Goal: Transaction & Acquisition: Purchase product/service

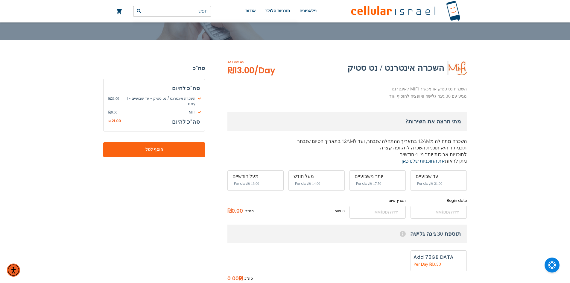
scroll to position [120, 0]
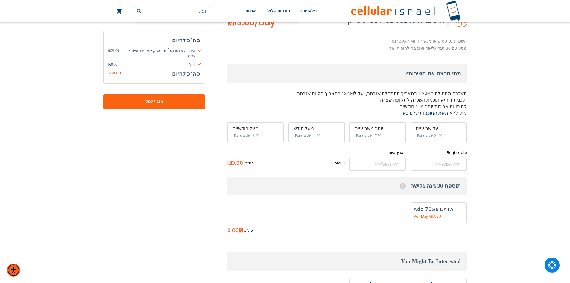
click at [392, 137] on div "יותר משבועיים ‏17.50 ₪ Per day" at bounding box center [378, 132] width 56 height 20
click at [300, 149] on div "מתי תרצה את השירות? השכרה מתחילה מ12AM בתאריך ההתחלה שנבחר, ועד ל12AM בתאריך הס…" at bounding box center [347, 117] width 239 height 106
drag, startPoint x: 257, startPoint y: 137, endPoint x: 262, endPoint y: 152, distance: 16.3
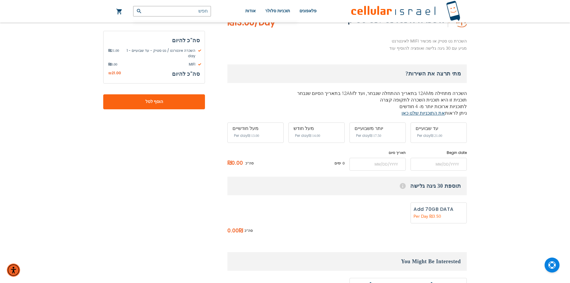
click at [250, 124] on div "מעל חודשיים ‏13.00 ₪ Per day" at bounding box center [256, 132] width 56 height 20
click at [296, 165] on div "0 ימים ₪21 ליום סה"כ ₪0.00" at bounding box center [286, 163] width 117 height 15
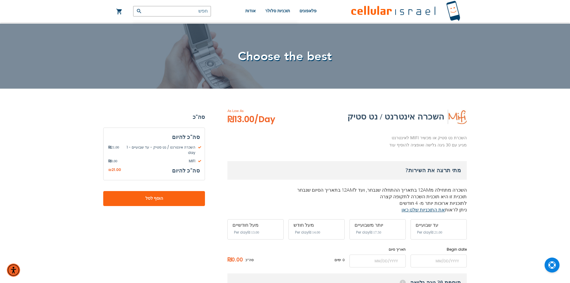
scroll to position [0, 0]
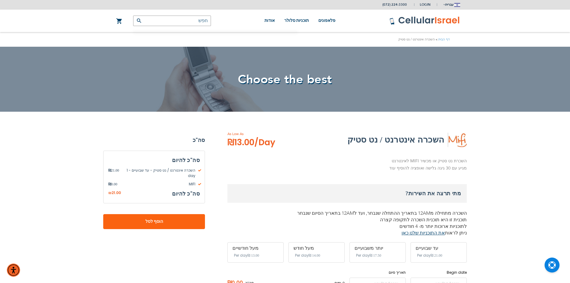
click at [282, 80] on span "Choose the best" at bounding box center [285, 79] width 94 height 16
click at [325, 146] on div "השכרה אינטרנט / נט סטיק" at bounding box center [379, 140] width 175 height 14
click at [311, 78] on span "Choose the best" at bounding box center [285, 79] width 94 height 16
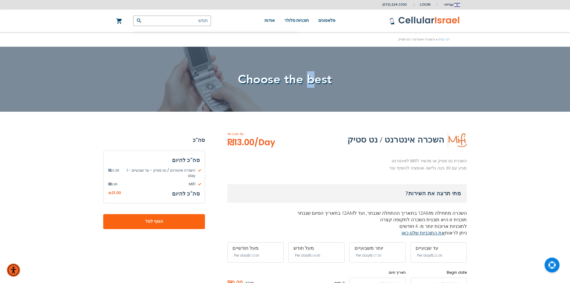
click at [312, 78] on span "Choose the best" at bounding box center [285, 79] width 94 height 16
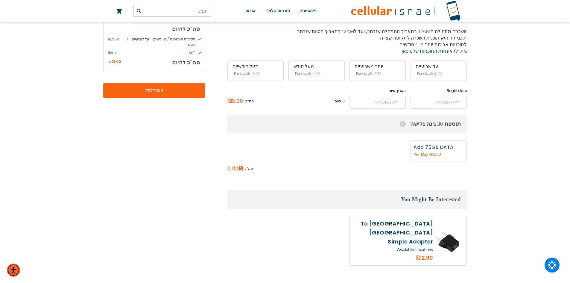
scroll to position [62, 0]
